Goal: Transaction & Acquisition: Purchase product/service

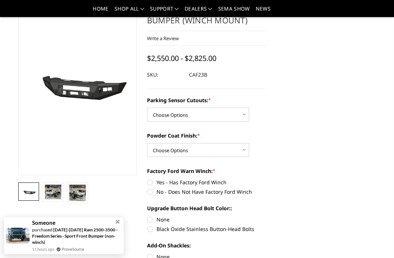
scroll to position [44, 0]
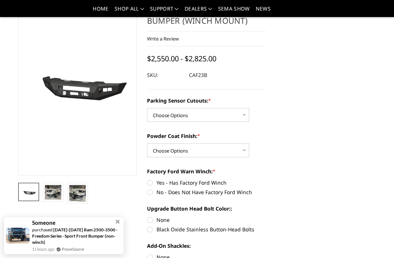
click at [52, 192] on img at bounding box center [53, 192] width 16 height 15
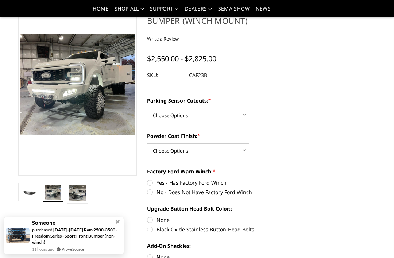
click at [77, 195] on img at bounding box center [77, 193] width 16 height 16
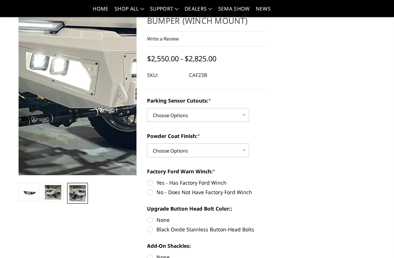
click at [95, 113] on img at bounding box center [25, 40] width 466 height 466
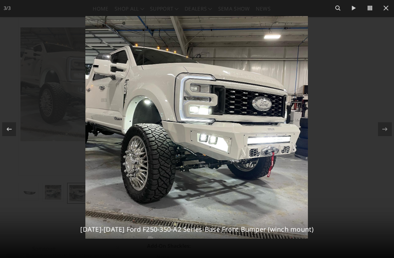
click at [389, 9] on icon at bounding box center [385, 8] width 9 height 9
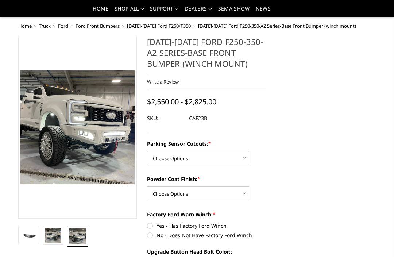
scroll to position [0, 0]
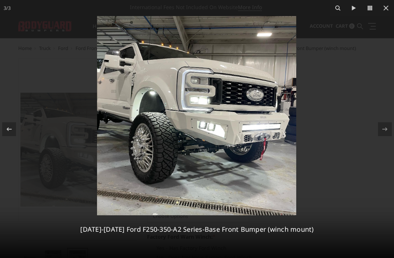
click at [391, 8] on button at bounding box center [385, 8] width 16 height 16
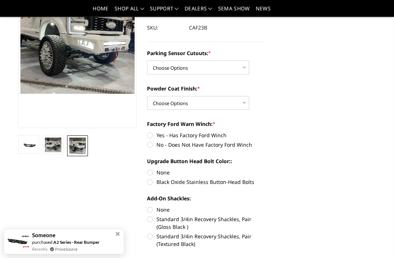
scroll to position [95, 0]
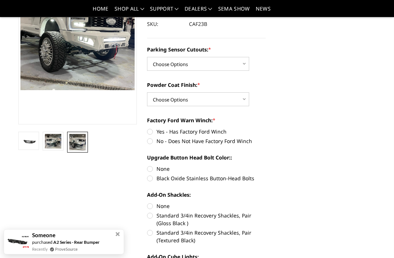
click at [240, 64] on select "Choose Options No-Without Parking Sensor Cutouts Yes-With Parking Sensor Cutouts" at bounding box center [198, 64] width 102 height 14
select select "2399"
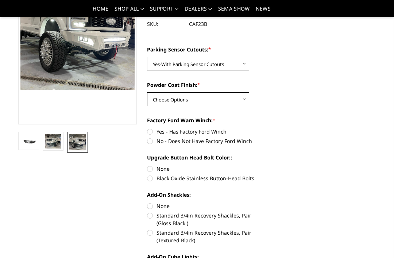
click at [241, 102] on select "Choose Options Bare Metal Textured Black Powder Coat" at bounding box center [198, 99] width 102 height 14
select select "2401"
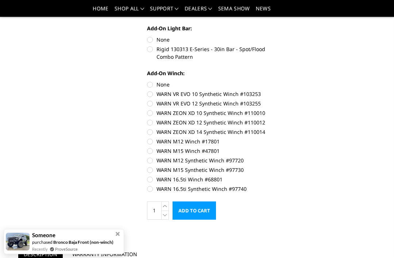
scroll to position [402, 0]
click at [191, 212] on input "Add to Cart" at bounding box center [193, 210] width 43 height 18
click at [117, 254] on div "Someone purchased Bronco Baja Front (non-winch) Recently ProveSource" at bounding box center [64, 241] width 120 height 25
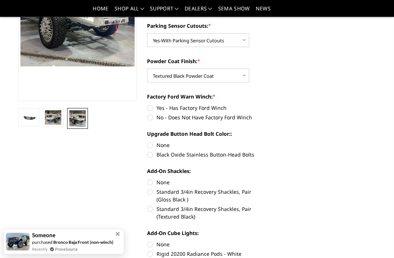
scroll to position [118, 0]
click at [148, 158] on label "Black Oxide Stainless Button-Head Bolts" at bounding box center [206, 155] width 118 height 8
click at [265, 142] on input "Black Oxide Stainless Button-Head Bolts" at bounding box center [265, 141] width 0 height 0
radio input "true"
click at [150, 145] on label "None" at bounding box center [206, 145] width 118 height 8
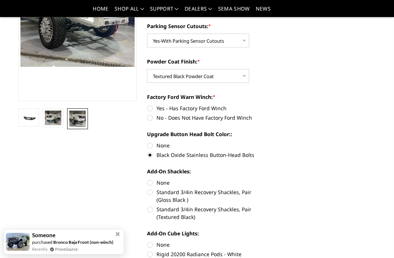
click at [147, 142] on input "None" at bounding box center [147, 141] width 0 height 0
radio input "true"
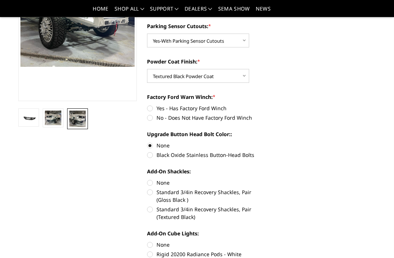
click at [153, 118] on label "No - Does Not Have Factory Ford Winch" at bounding box center [206, 118] width 118 height 8
click at [265, 105] on input "No - Does Not Have Factory Ford Winch" at bounding box center [265, 104] width 0 height 0
radio input "true"
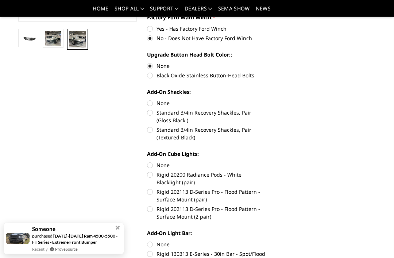
scroll to position [198, 0]
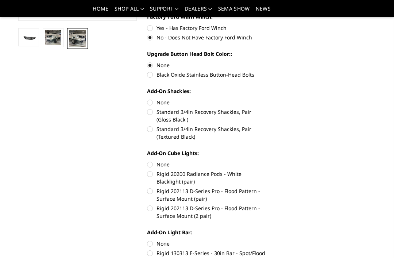
click at [151, 114] on label "Standard 3/4in Recovery Shackles, Pair (Gloss Black )" at bounding box center [206, 115] width 118 height 15
click at [265, 99] on input "Standard 3/4in Recovery Shackles, Pair (Gloss Black )" at bounding box center [265, 98] width 0 height 0
radio input "true"
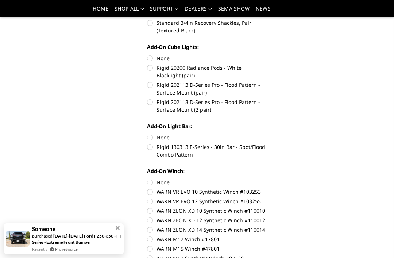
scroll to position [304, 0]
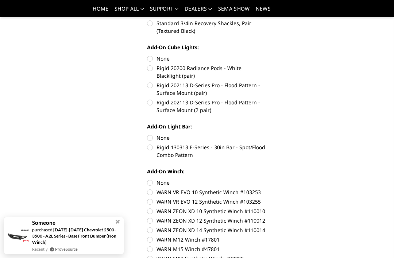
click at [150, 147] on label "Rigid 130313 E-Series - 30in Bar - Spot/Flood Combo Pattern" at bounding box center [206, 150] width 118 height 15
click at [265, 134] on input "Rigid 130313 E-Series - 30in Bar - Spot/Flood Combo Pattern" at bounding box center [265, 134] width 0 height 0
radio input "true"
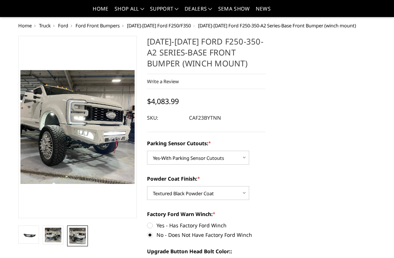
scroll to position [0, 0]
